Goal: Information Seeking & Learning: Learn about a topic

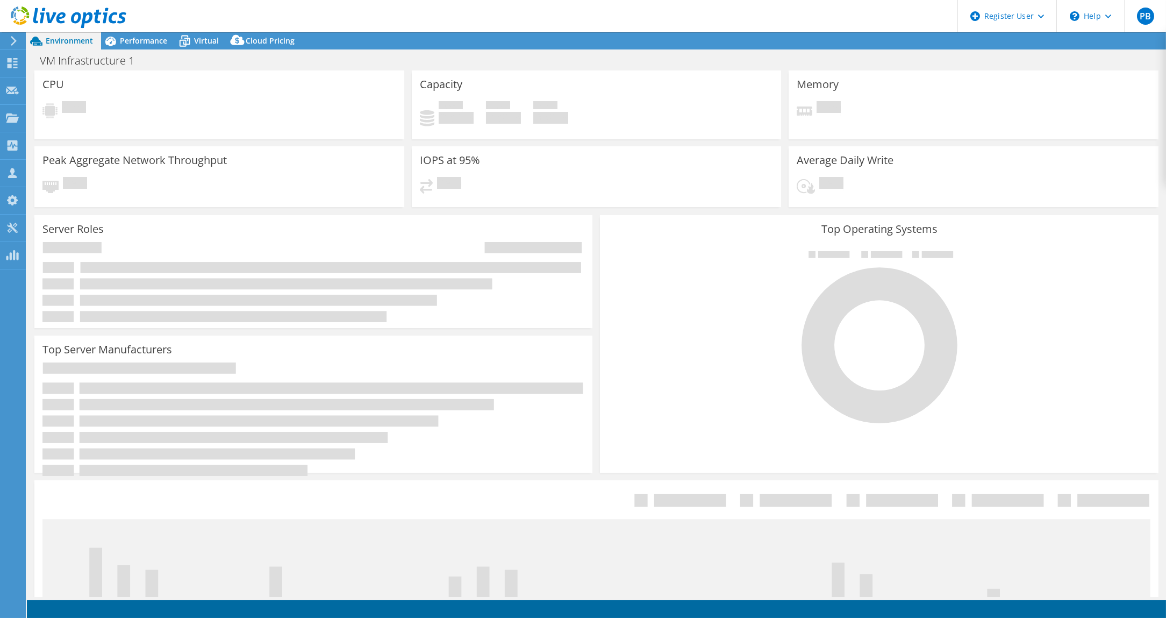
select select "USD"
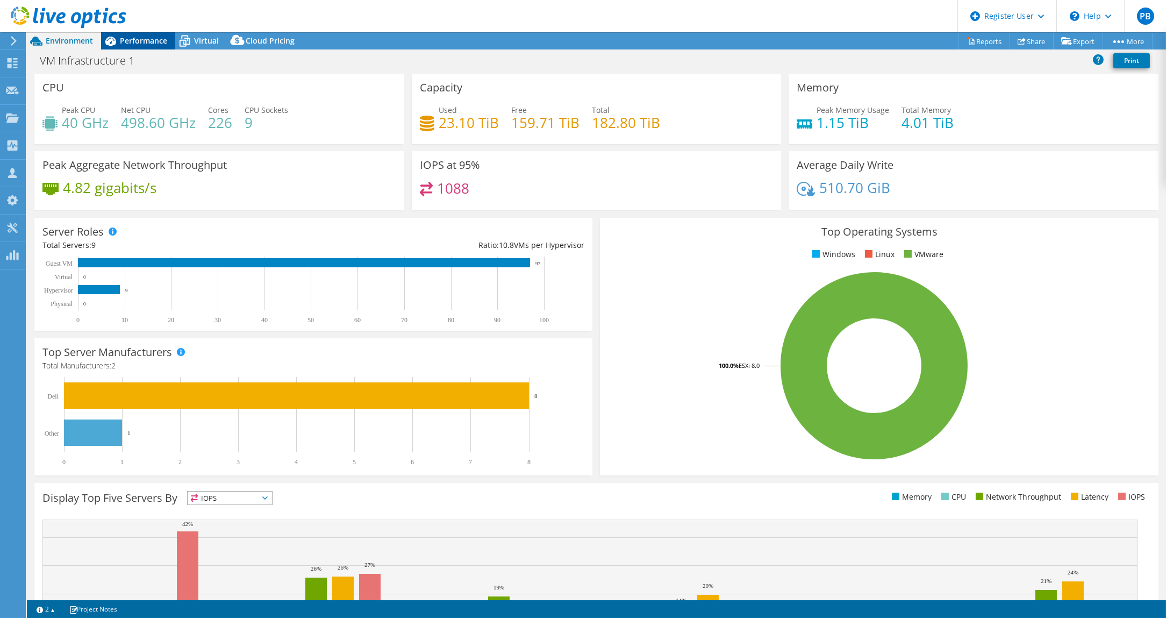
click at [144, 41] on span "Performance" at bounding box center [143, 40] width 47 height 10
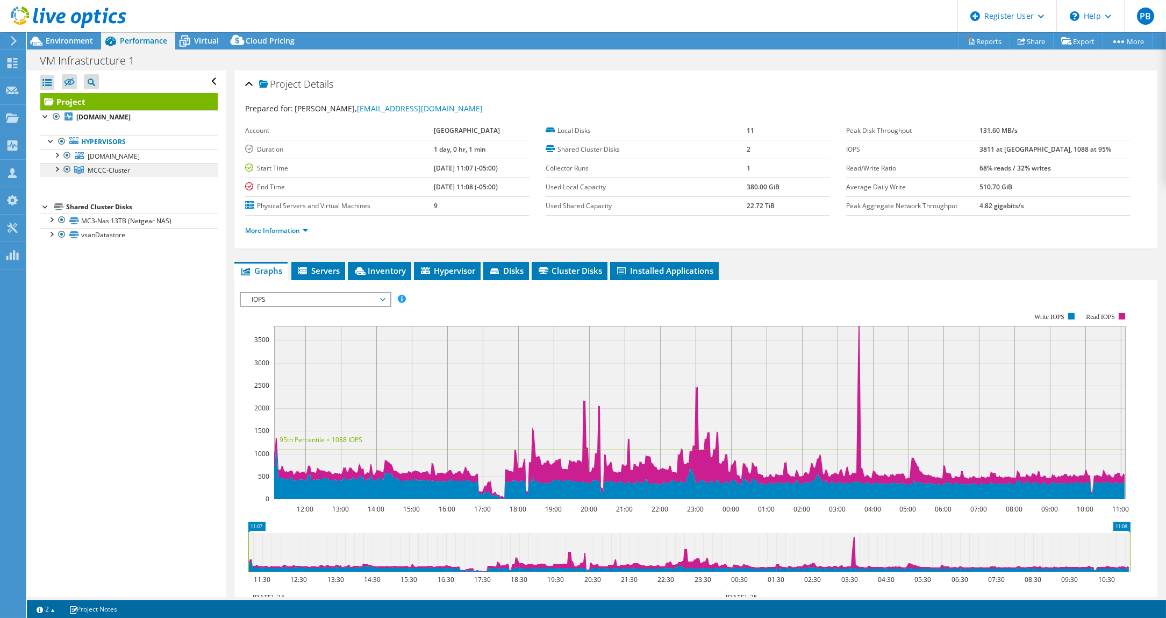
click at [140, 168] on link "MCCC-Cluster" at bounding box center [128, 170] width 177 height 14
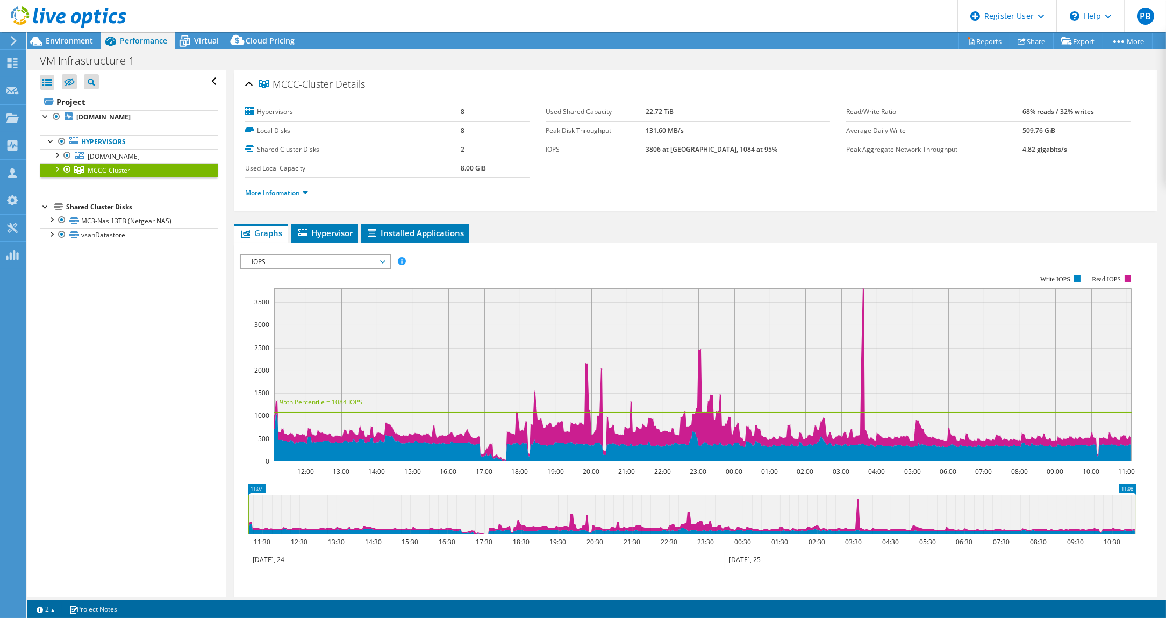
click at [383, 260] on span "IOPS" at bounding box center [315, 261] width 138 height 13
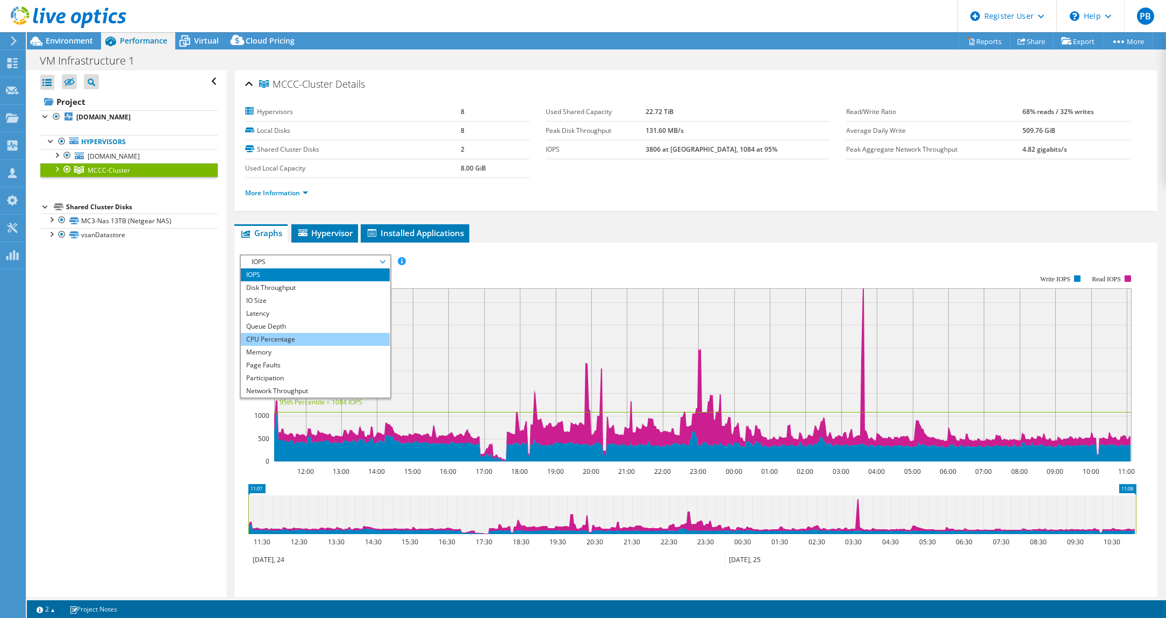
click at [274, 339] on li "CPU Percentage" at bounding box center [315, 339] width 149 height 13
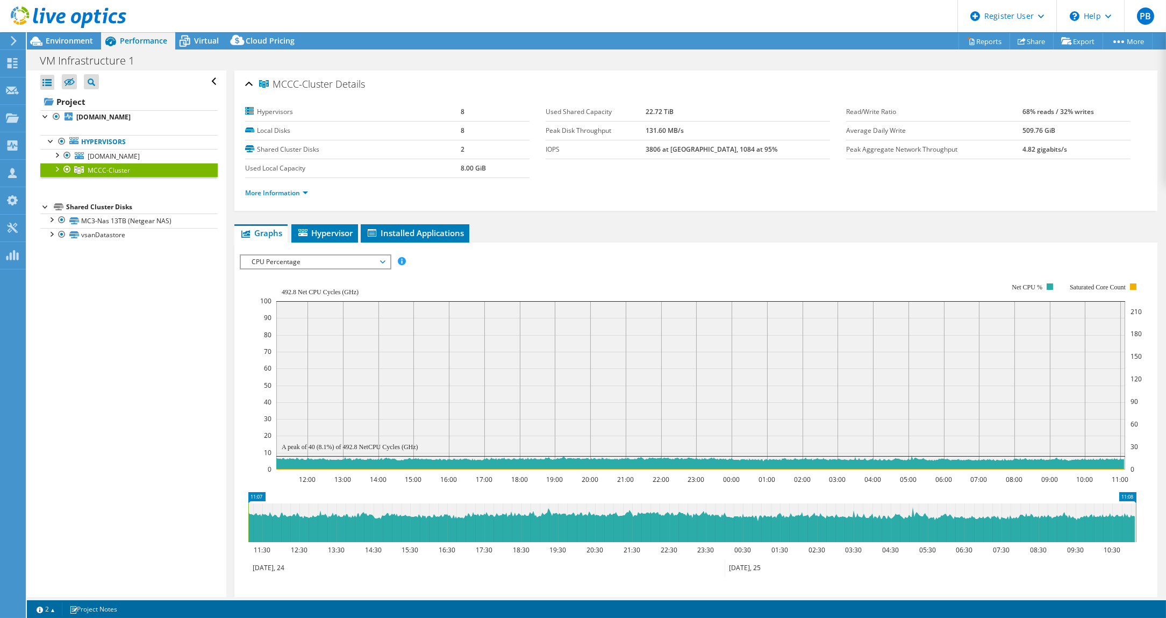
click at [375, 258] on span "CPU Percentage" at bounding box center [315, 261] width 138 height 13
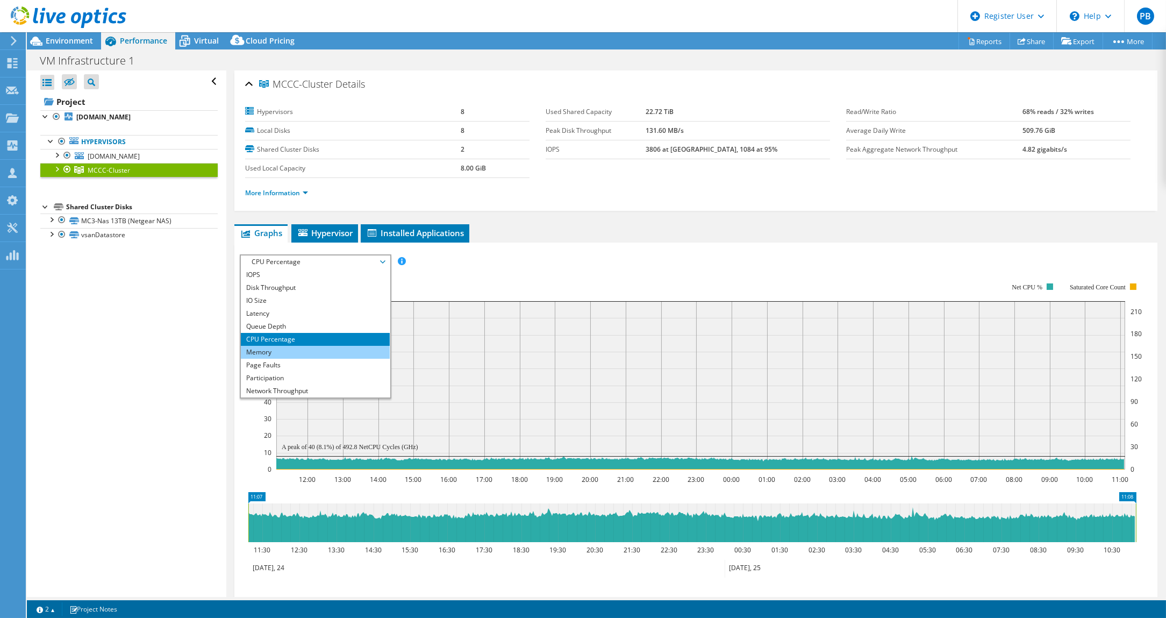
click at [298, 351] on li "Memory" at bounding box center [315, 352] width 149 height 13
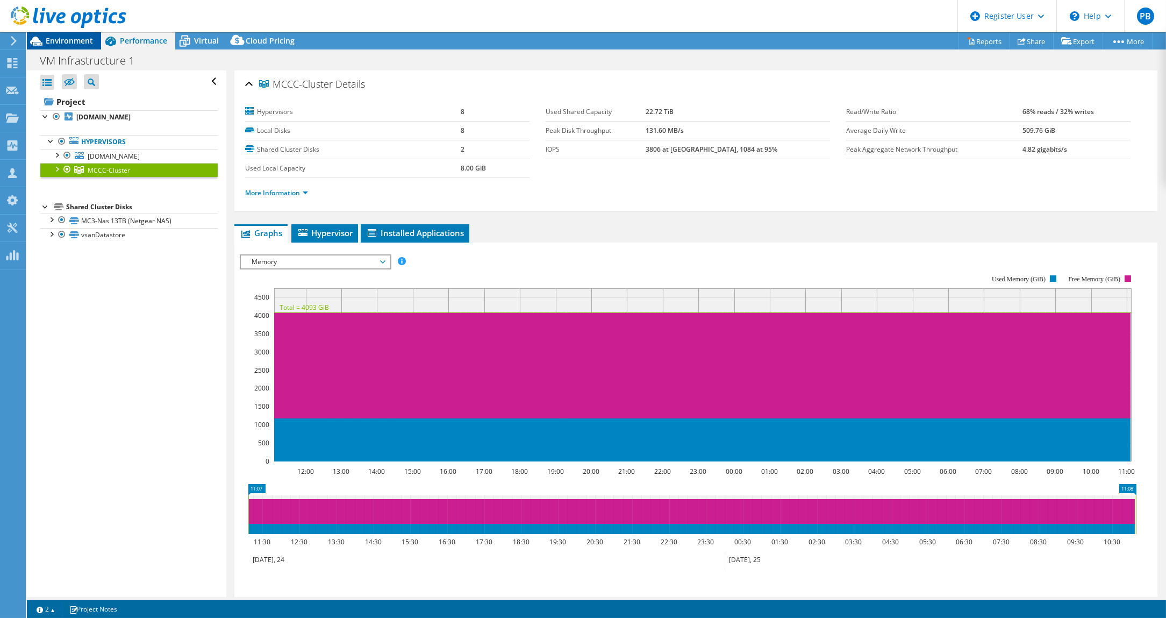
click at [88, 42] on span "Environment" at bounding box center [69, 40] width 47 height 10
